Goal: Task Accomplishment & Management: Use online tool/utility

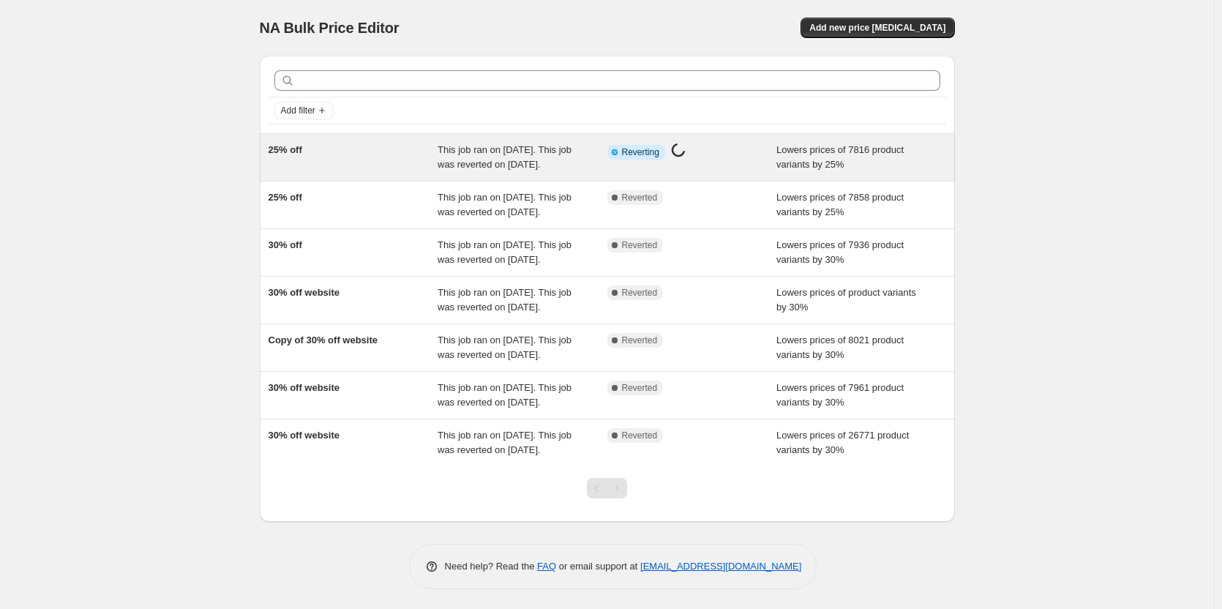
click at [596, 156] on div "This job ran on [DATE]. This job was reverted on [DATE]." at bounding box center [522, 157] width 170 height 29
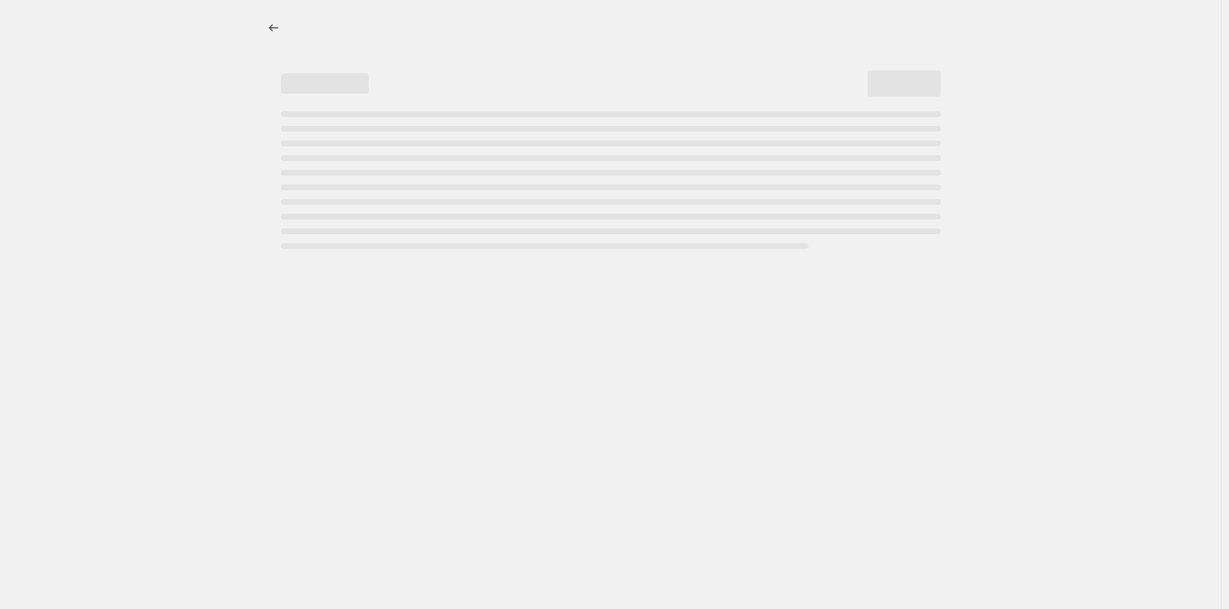
select select "percentage"
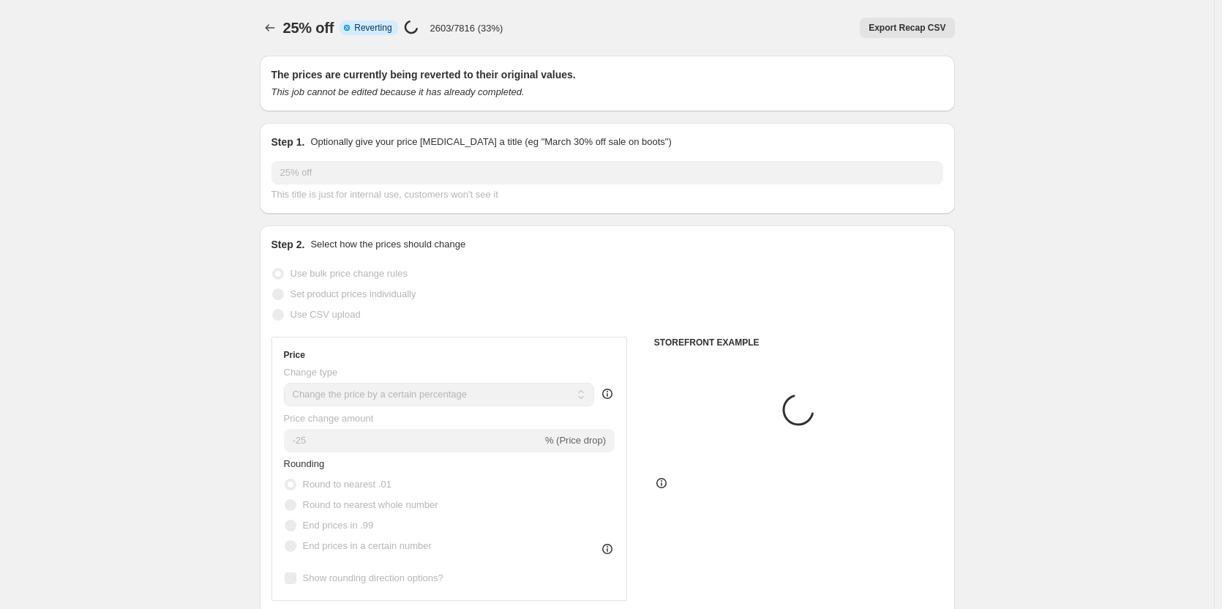
select select "collection"
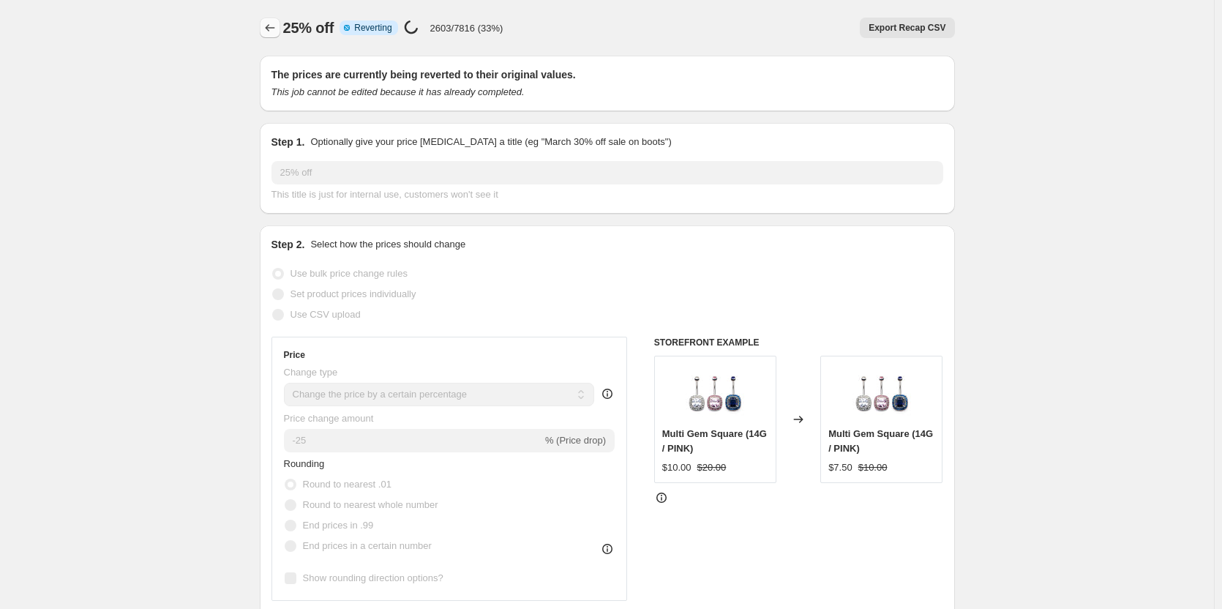
click at [276, 26] on icon "Price change jobs" at bounding box center [270, 27] width 15 height 15
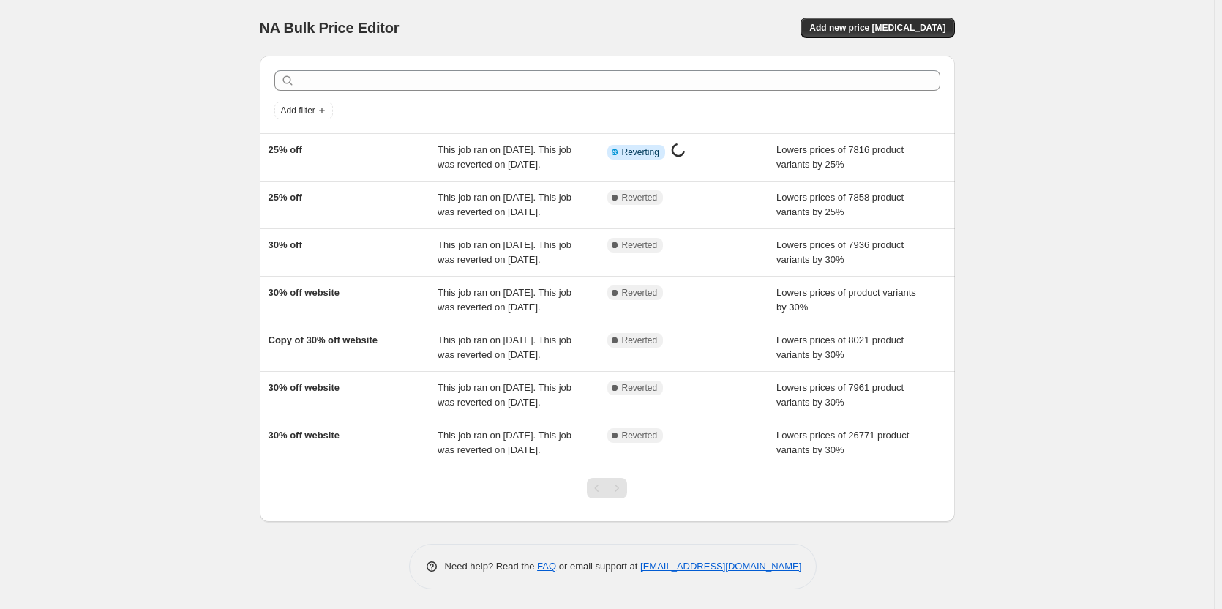
click at [1049, 159] on div "NA Bulk Price Editor. This page is ready NA Bulk Price Editor Add new price [ME…" at bounding box center [607, 305] width 1214 height 611
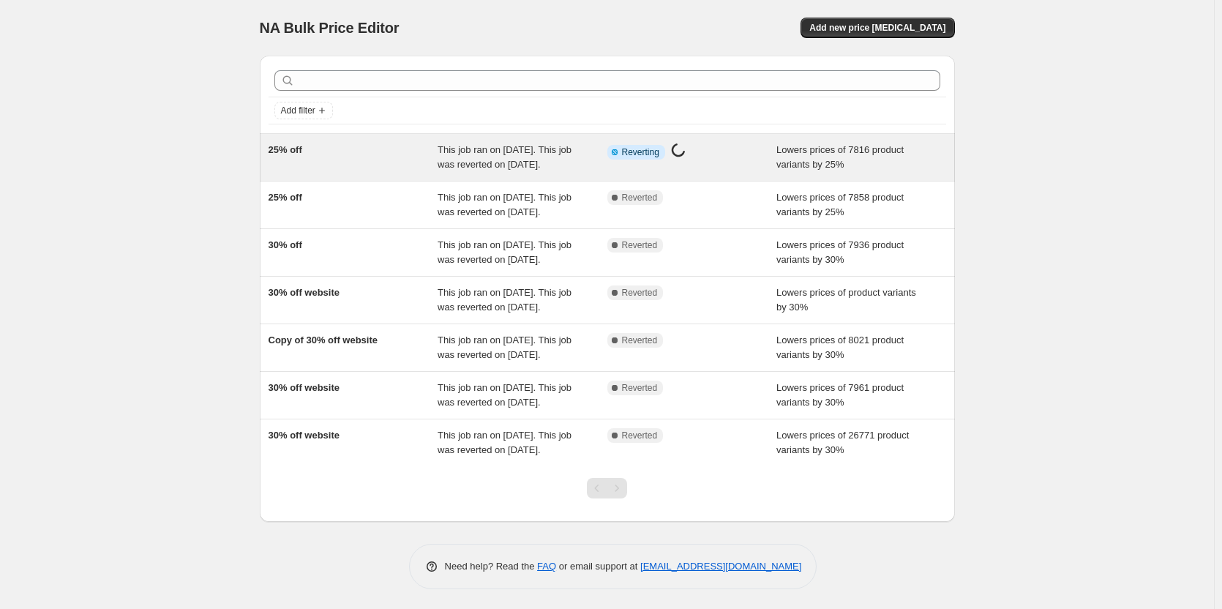
click at [579, 151] on div "This job ran on [DATE]. This job was reverted on [DATE]." at bounding box center [522, 157] width 170 height 29
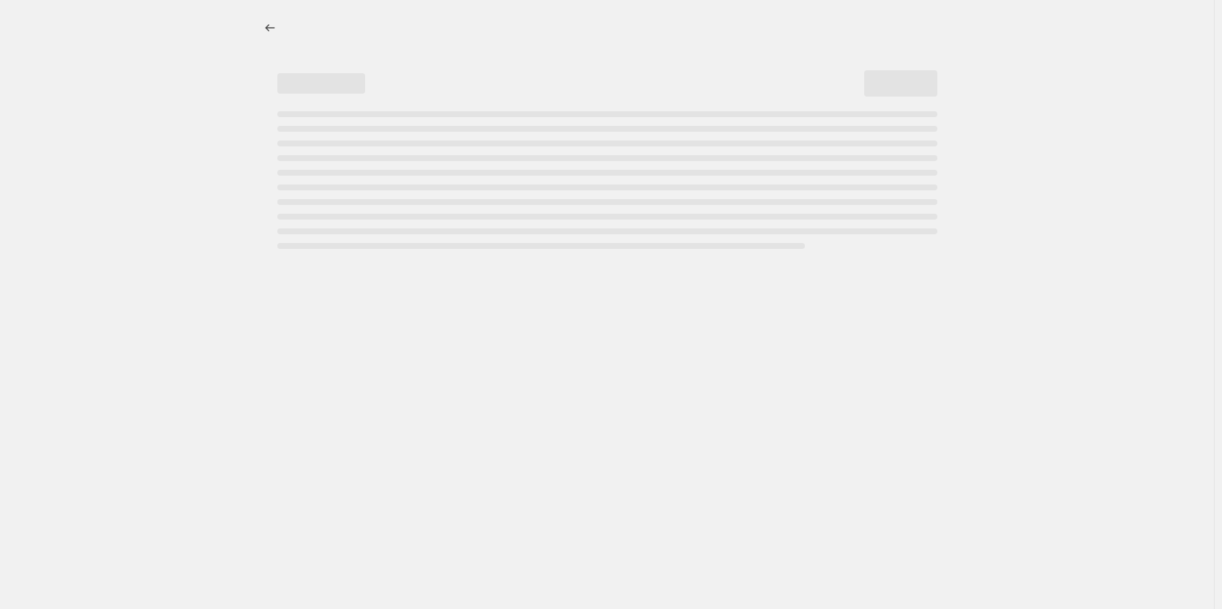
select select "percentage"
select select "collection"
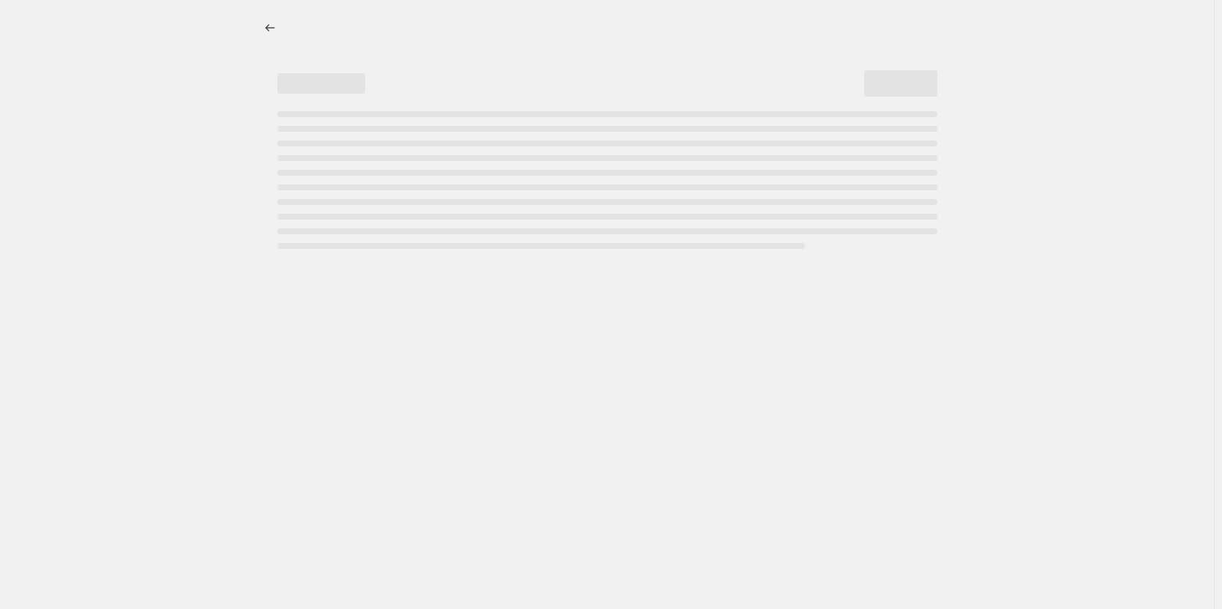
select select "collection"
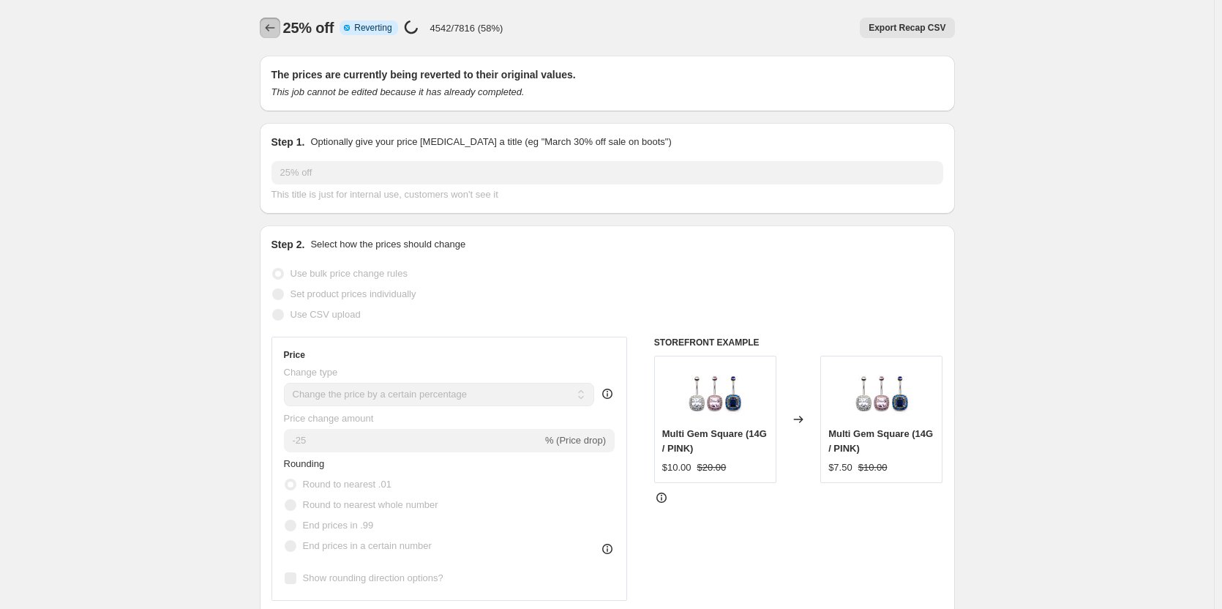
click at [271, 31] on icon "Price change jobs" at bounding box center [270, 27] width 15 height 15
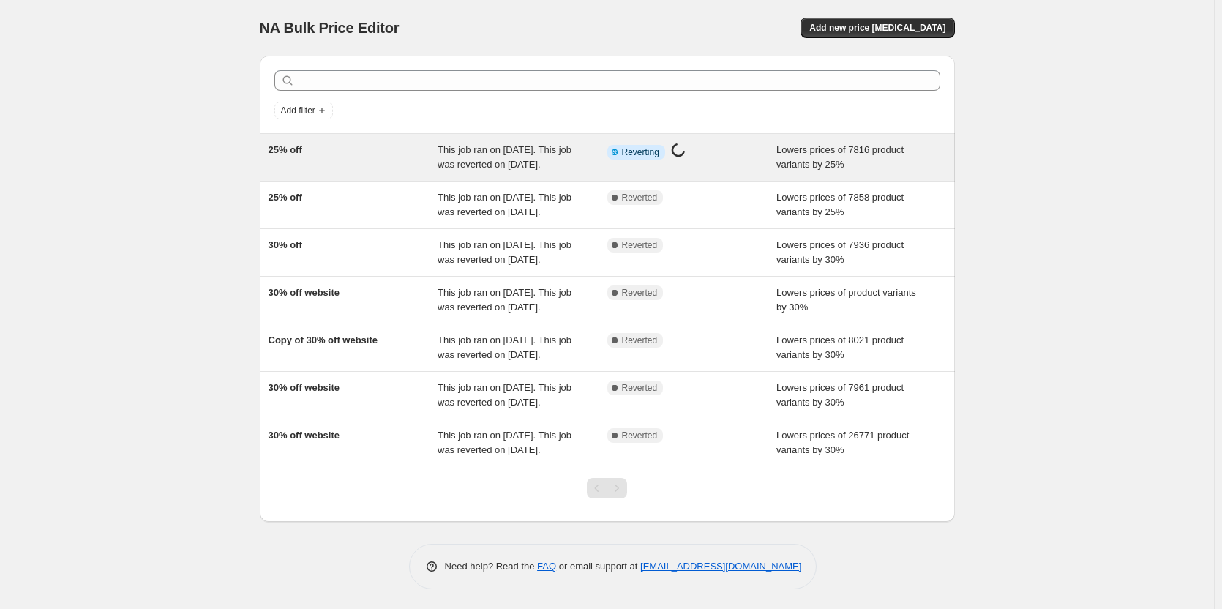
click at [459, 144] on span "This job ran on [DATE]. This job was reverted on [DATE]." at bounding box center [504, 157] width 134 height 26
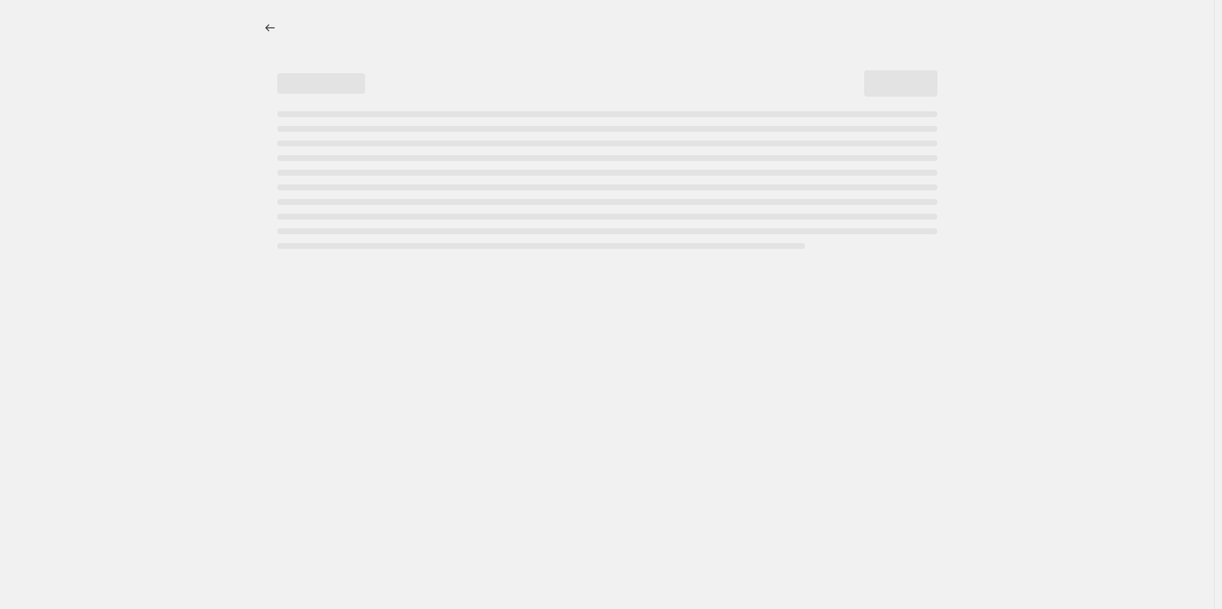
select select "percentage"
select select "collection"
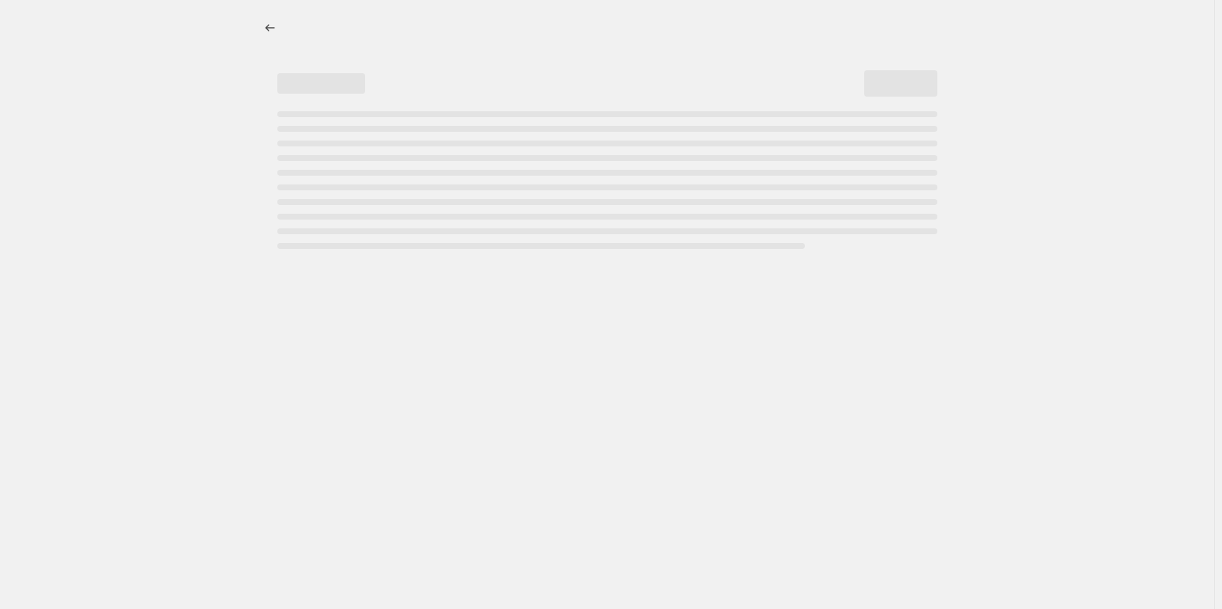
select select "collection"
